Goal: Browse casually: Explore the website without a specific task or goal

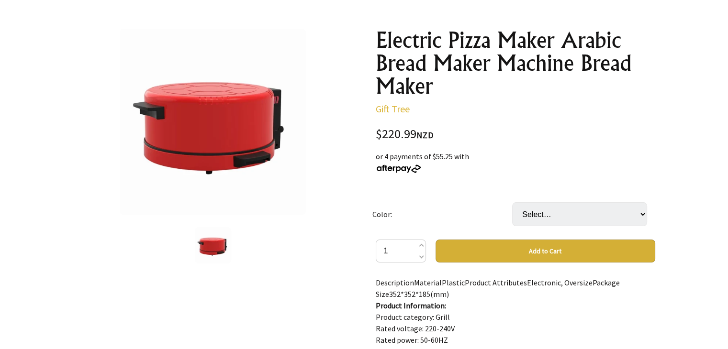
click at [230, 121] on img at bounding box center [213, 122] width 186 height 186
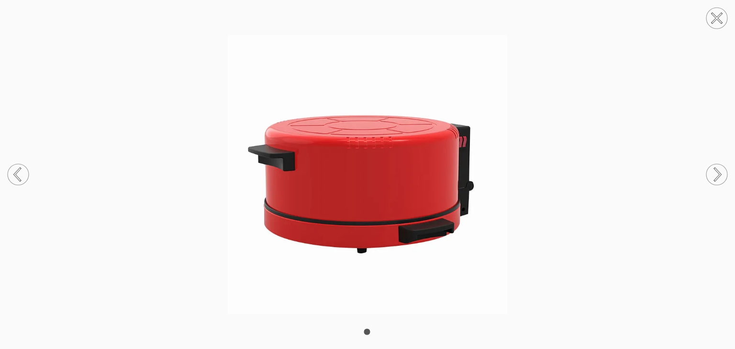
click at [722, 174] on circle at bounding box center [716, 174] width 21 height 21
click at [713, 20] on circle at bounding box center [716, 18] width 21 height 21
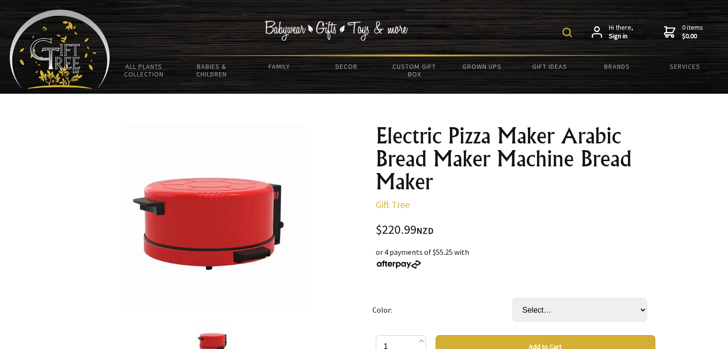
click at [198, 250] on img at bounding box center [213, 217] width 186 height 186
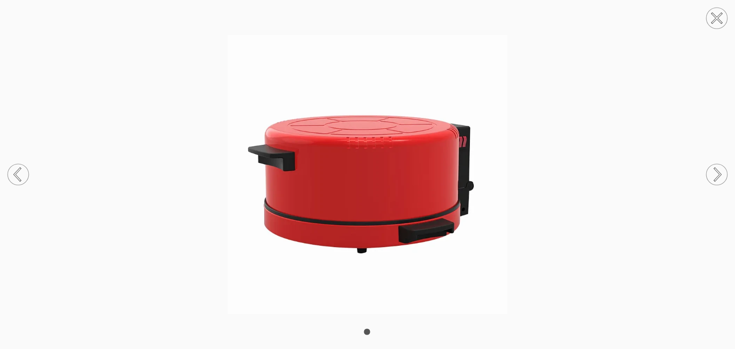
click at [718, 173] on icon at bounding box center [718, 174] width 6 height 12
click at [717, 22] on circle at bounding box center [716, 18] width 21 height 21
